Goal: Go to known website: Go to known website

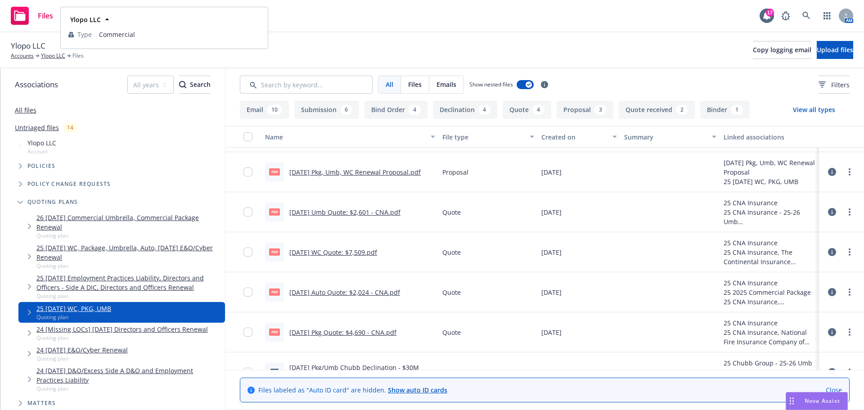
drag, startPoint x: 520, startPoint y: 190, endPoint x: 521, endPoint y: 198, distance: 7.3
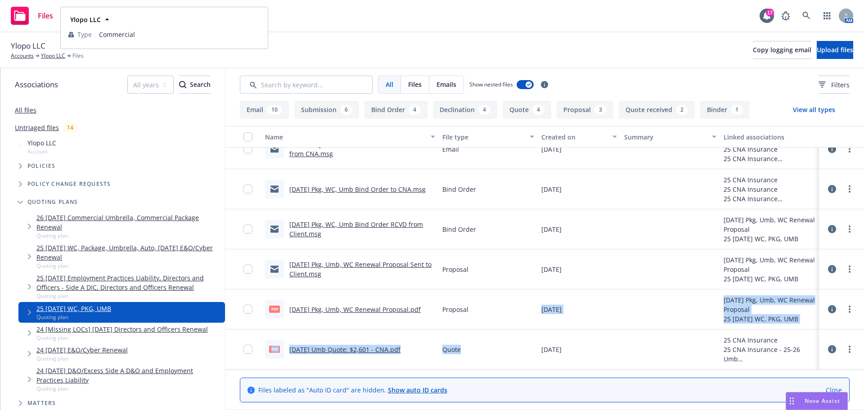
scroll to position [360, 0]
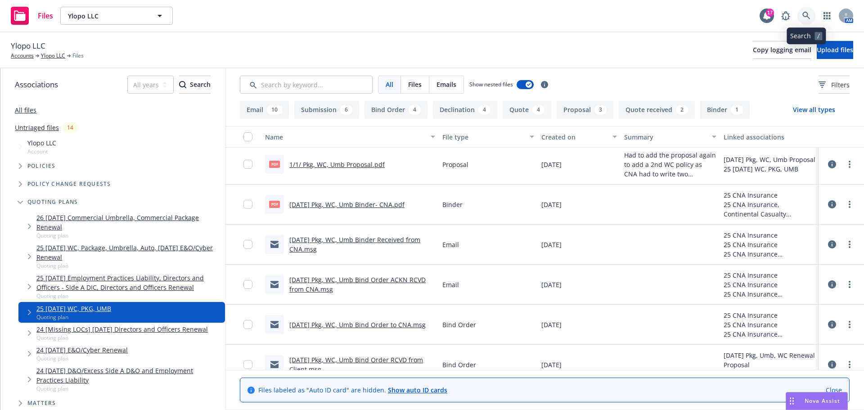
click at [804, 16] on icon at bounding box center [806, 16] width 8 height 8
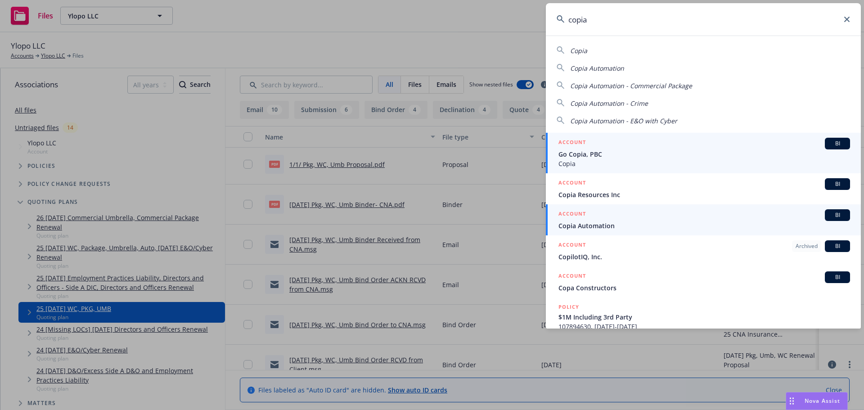
type input "copia"
click at [608, 225] on span "Copia Automation" at bounding box center [704, 225] width 292 height 9
